Goal: Task Accomplishment & Management: Manage account settings

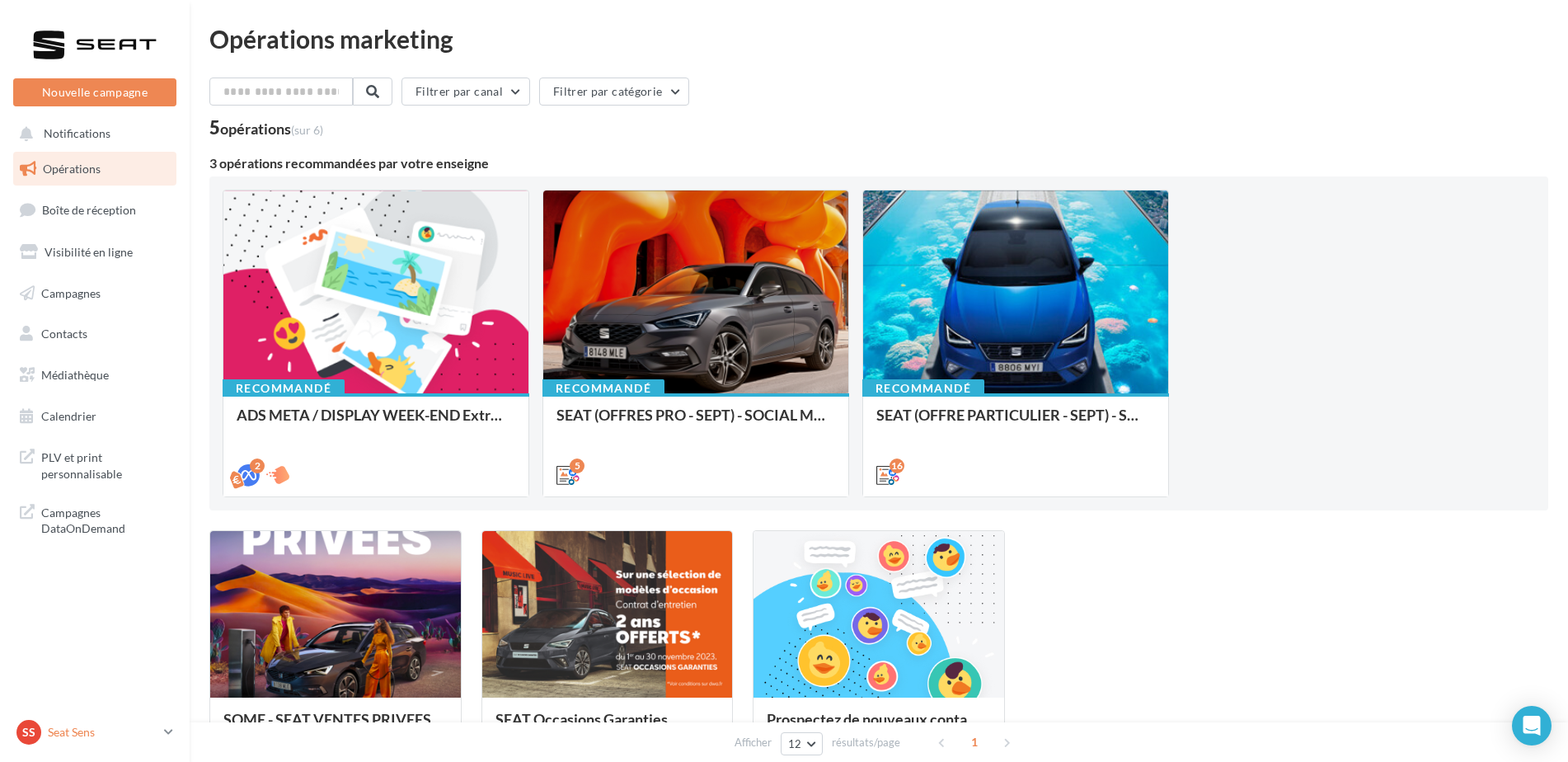
click at [113, 740] on div "SS Seat Sens SEAT-SENS" at bounding box center [87, 731] width 141 height 25
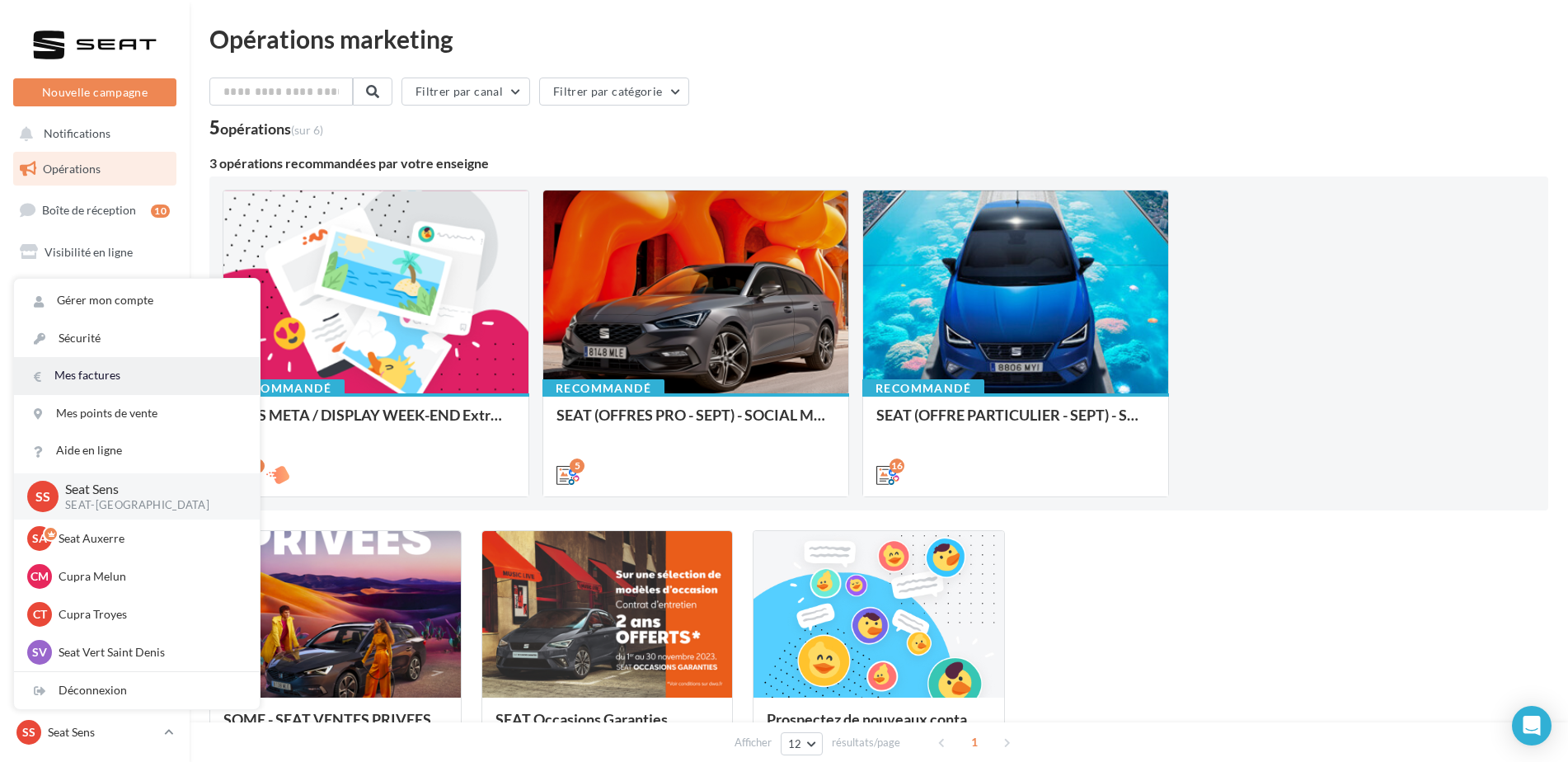
click at [161, 387] on link "Mes factures" at bounding box center [137, 375] width 246 height 37
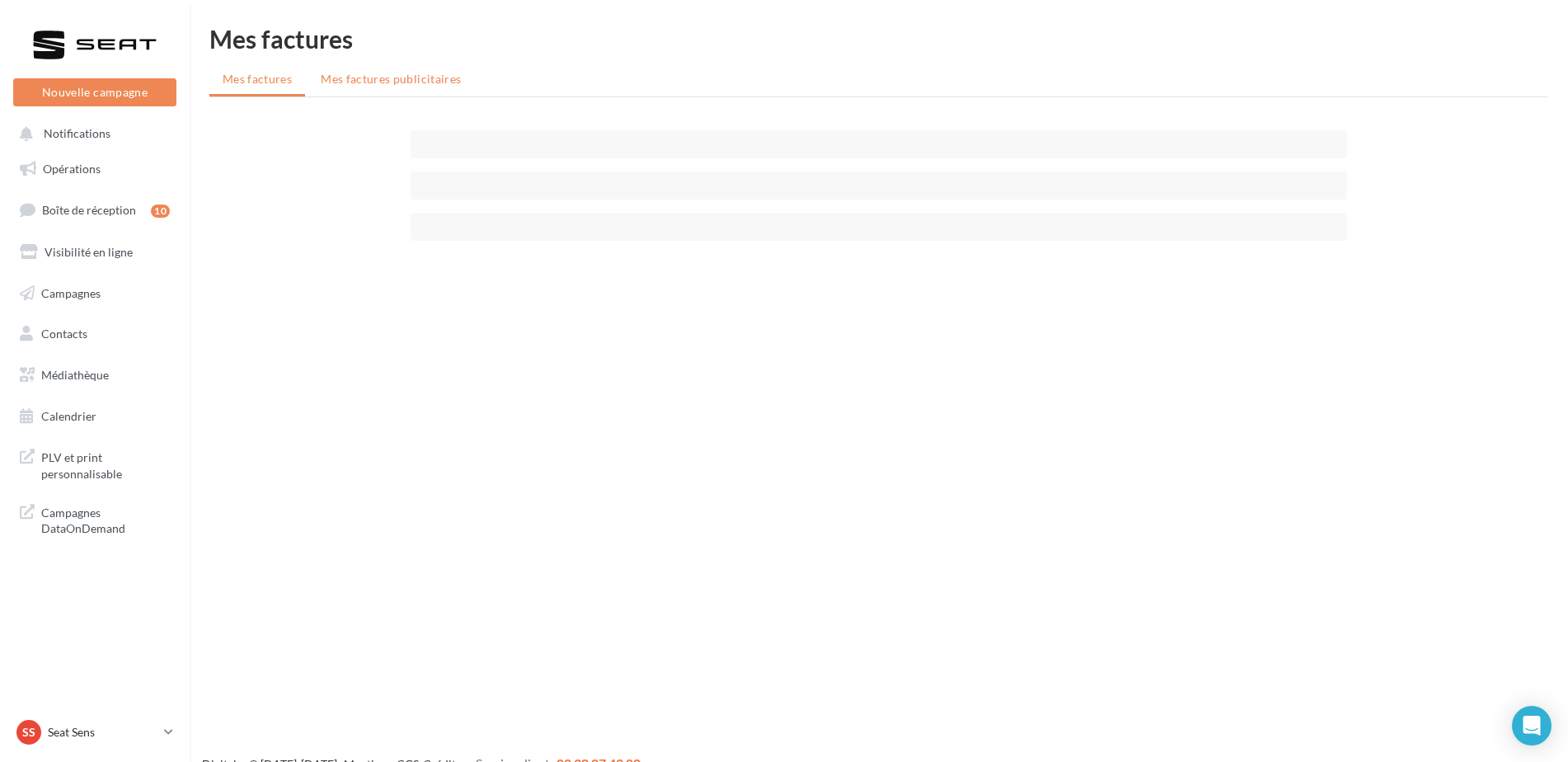
click at [424, 86] on li "Mes factures publicitaires" at bounding box center [391, 79] width 167 height 30
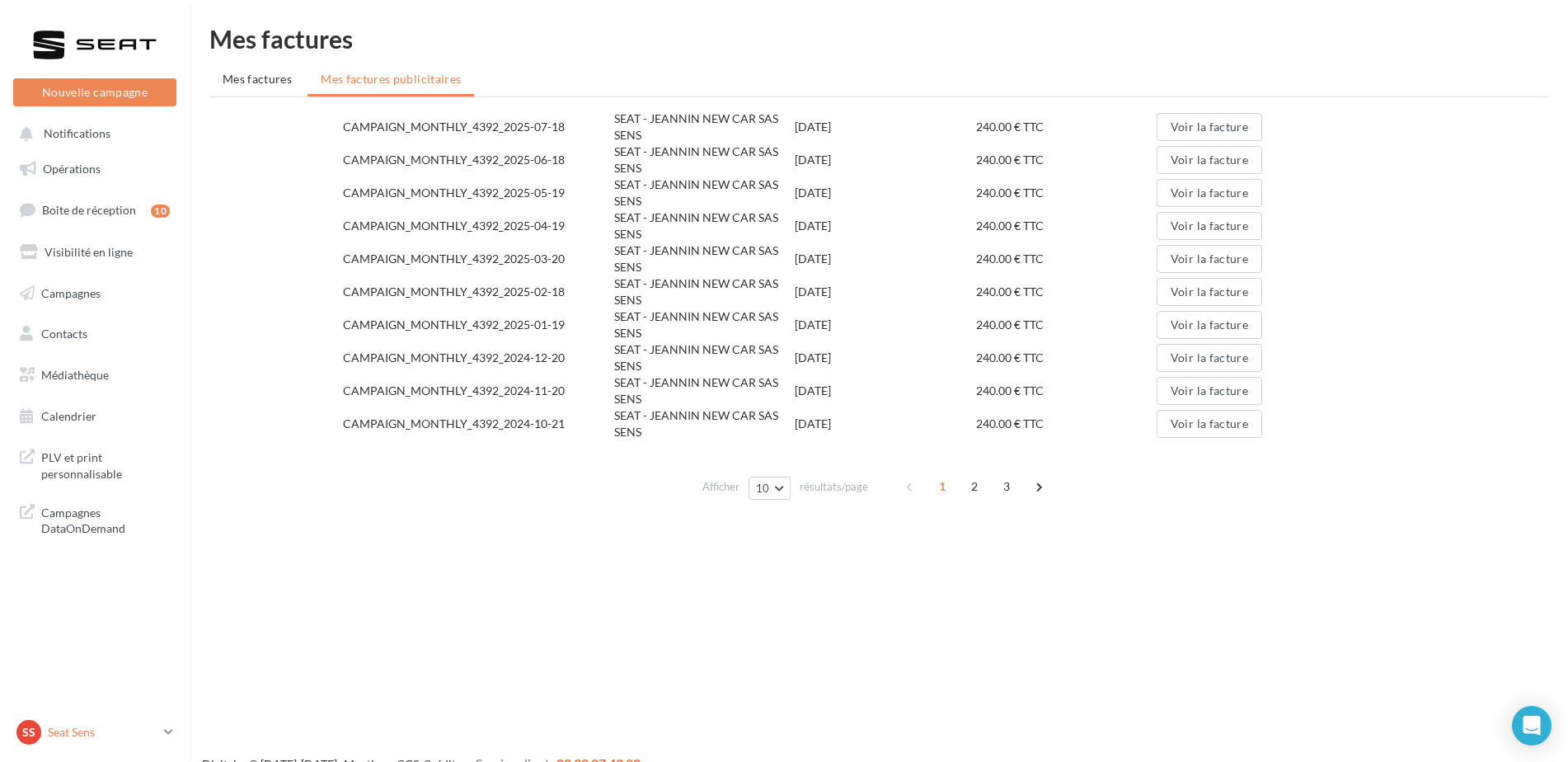
click at [145, 736] on p "Seat Sens" at bounding box center [102, 731] width 110 height 17
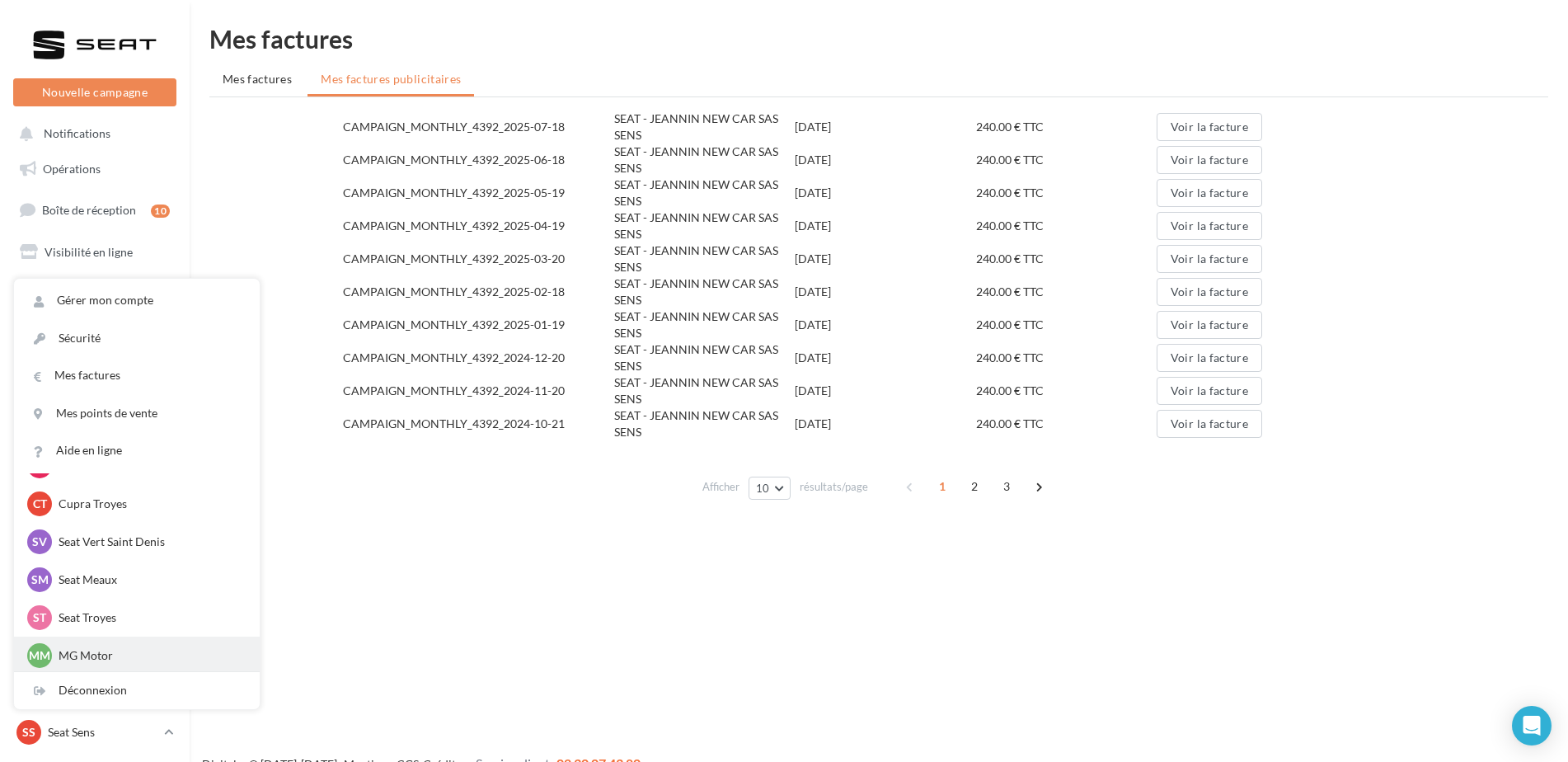
scroll to position [152, 0]
click at [112, 659] on p "Cupra Auxerre" at bounding box center [149, 652] width 181 height 17
